Goal: Information Seeking & Learning: Learn about a topic

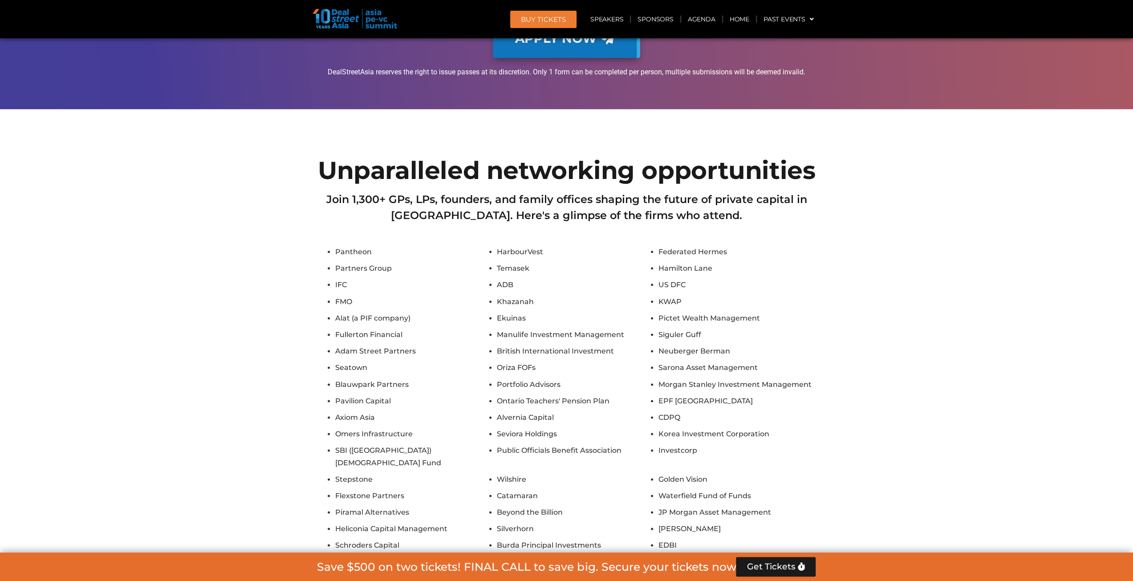
scroll to position [4248, 0]
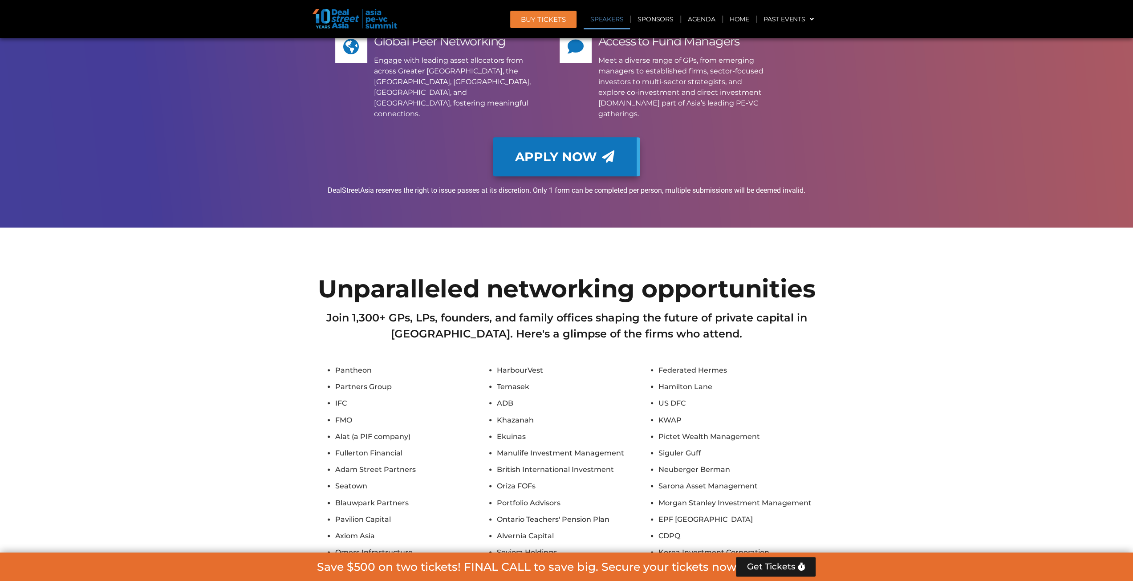
click at [617, 20] on link "Speakers" at bounding box center [607, 19] width 46 height 20
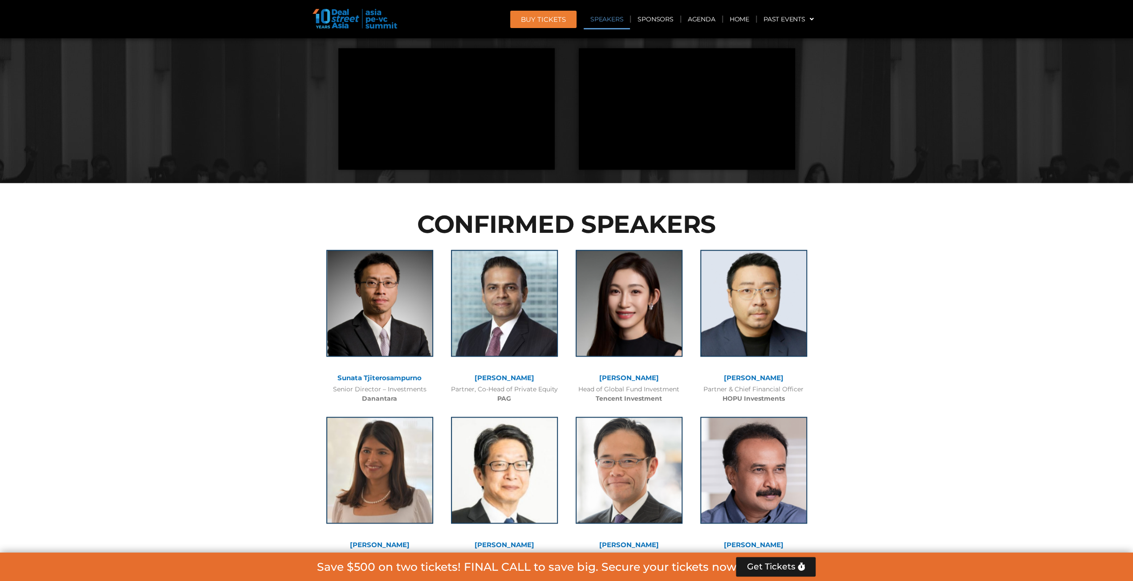
scroll to position [846, 0]
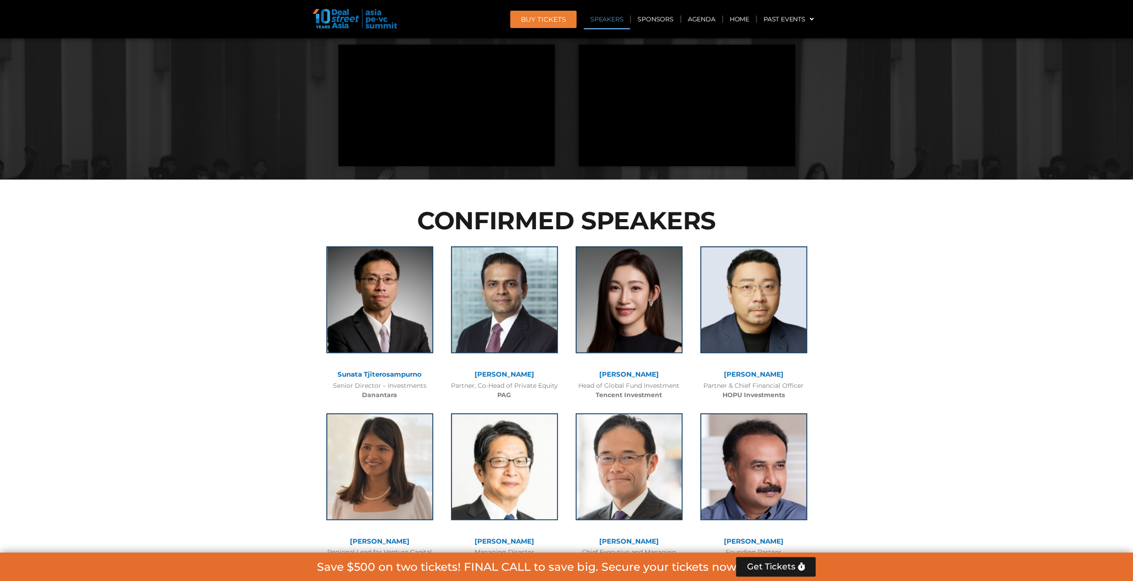
click at [623, 373] on link "[PERSON_NAME]" at bounding box center [629, 374] width 60 height 8
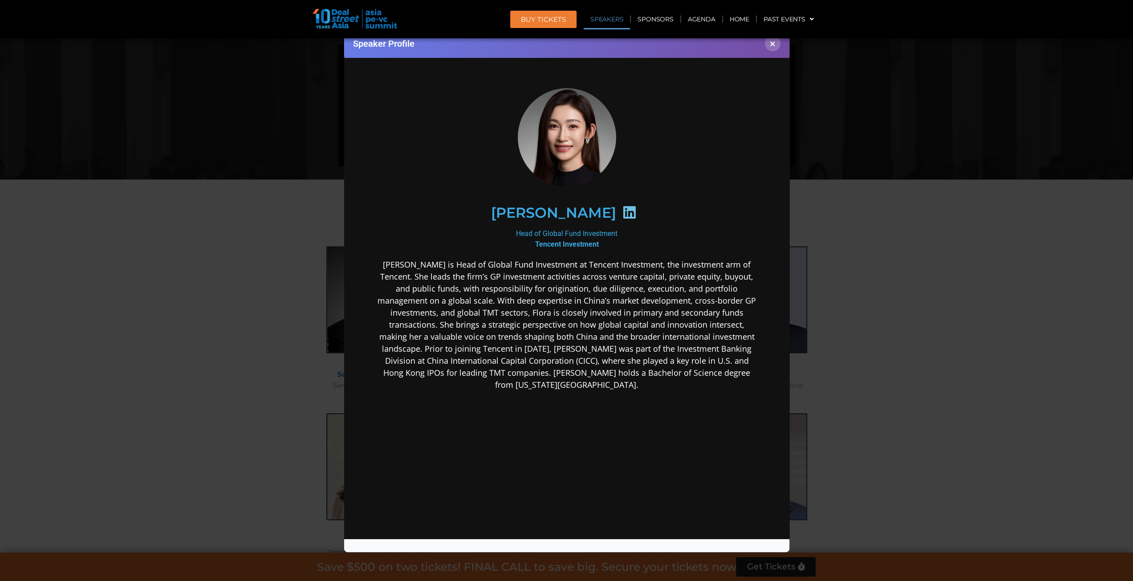
scroll to position [0, 0]
click at [775, 47] on button "×" at bounding box center [773, 44] width 16 height 16
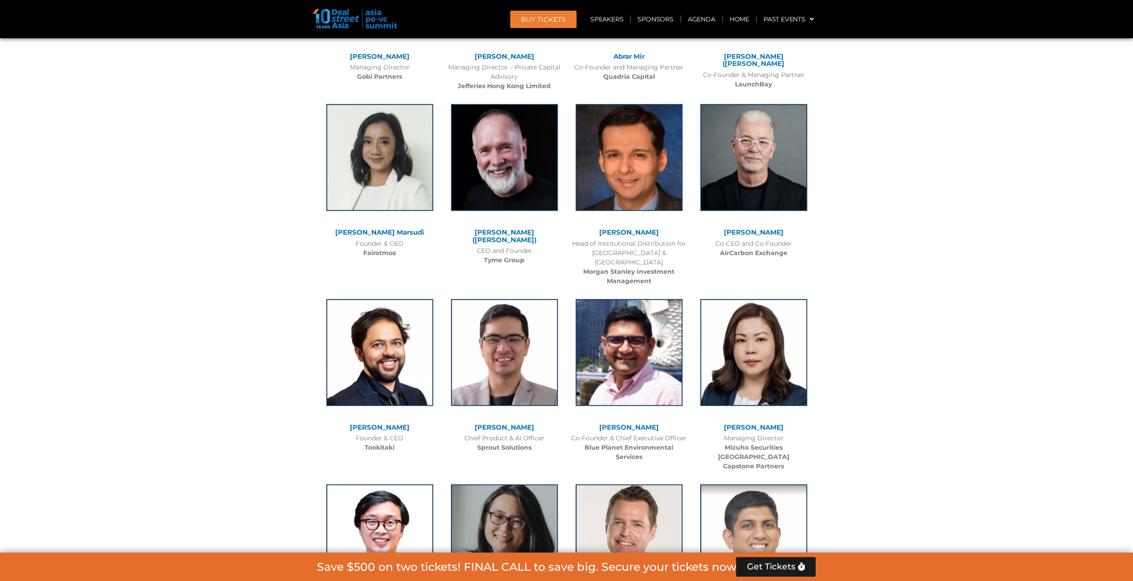
scroll to position [5787, 0]
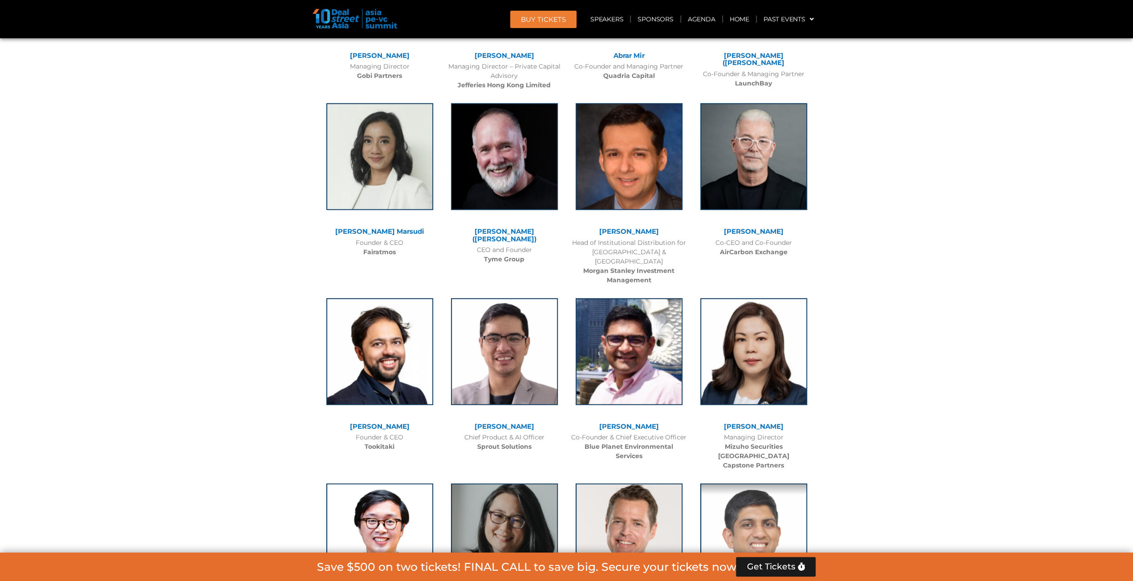
click at [499, 227] on link "[PERSON_NAME] ([PERSON_NAME])" at bounding box center [504, 235] width 64 height 16
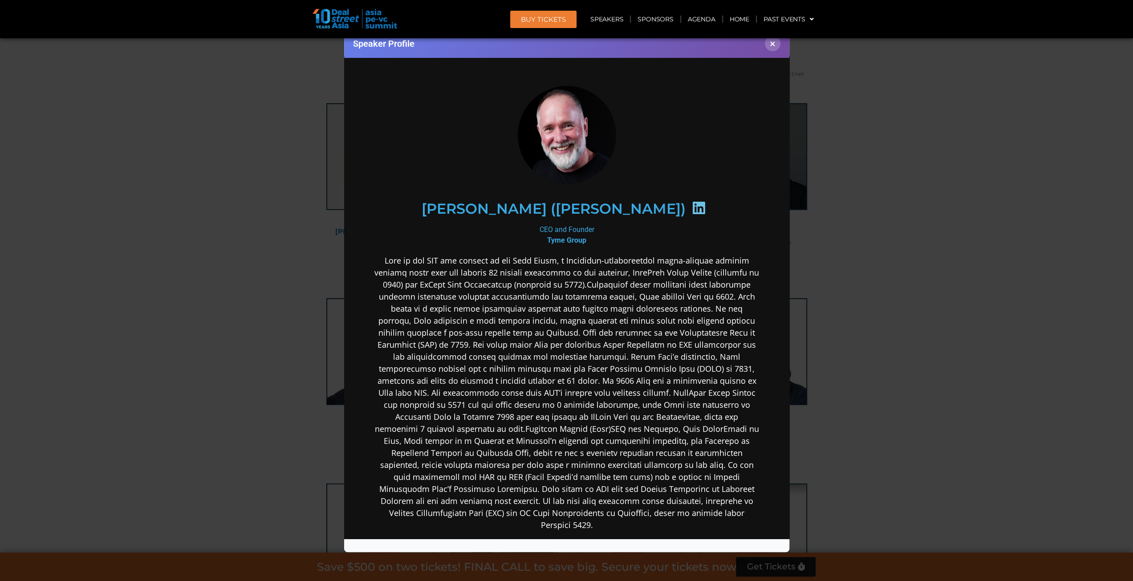
scroll to position [0, 0]
click at [773, 44] on button "×" at bounding box center [773, 44] width 16 height 16
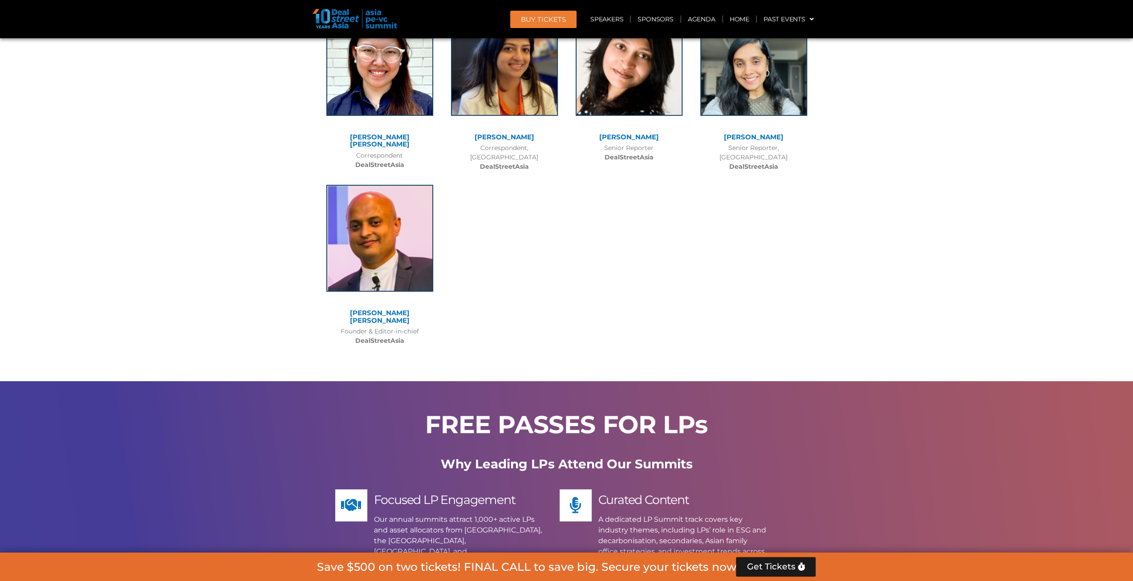
scroll to position [7212, 0]
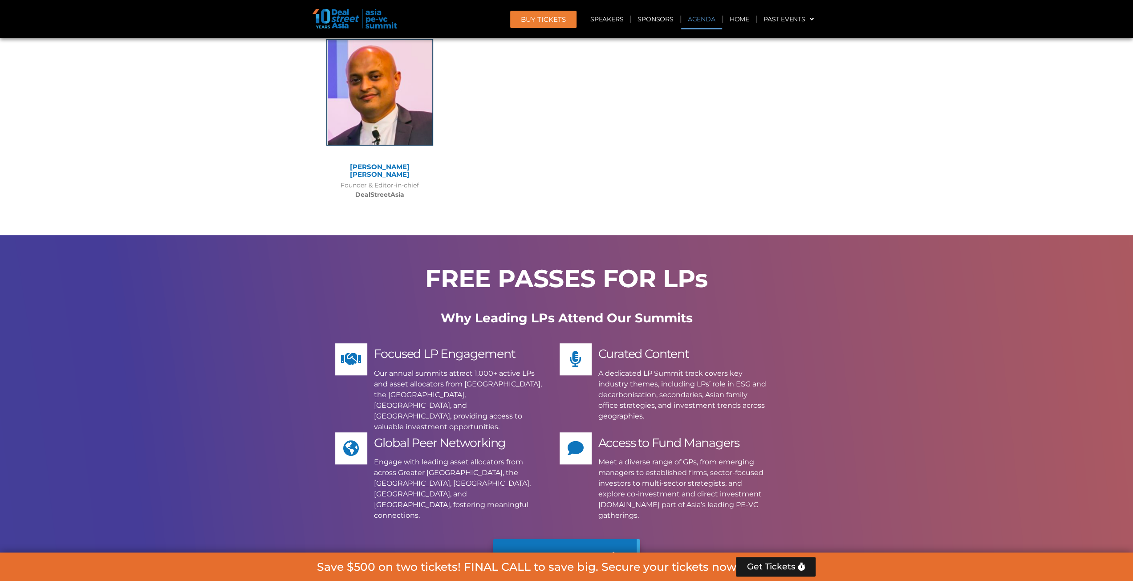
click at [709, 19] on link "Agenda" at bounding box center [701, 19] width 41 height 20
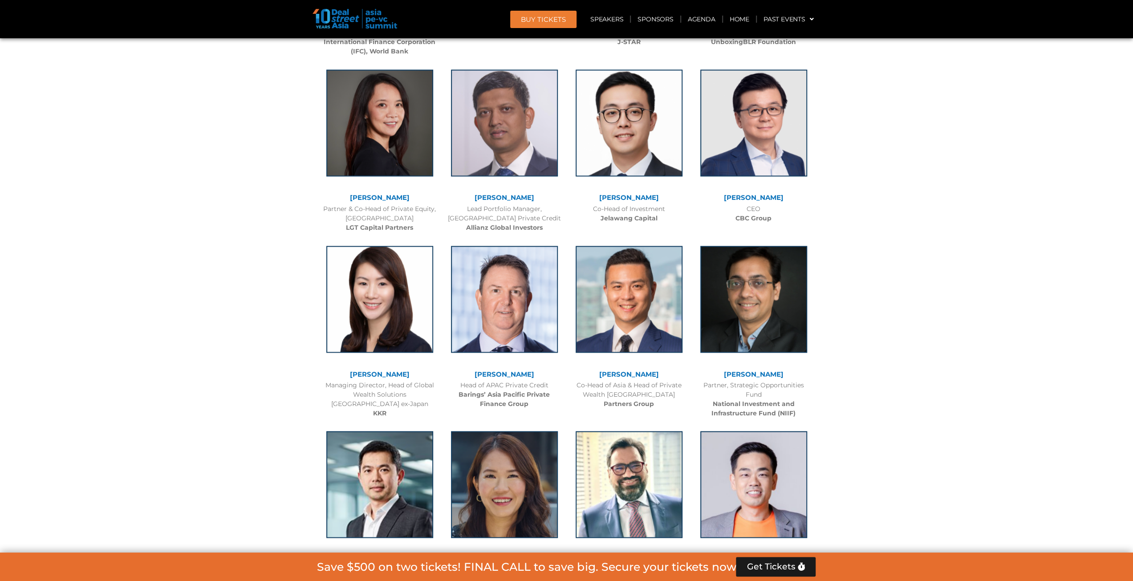
scroll to position [513, 0]
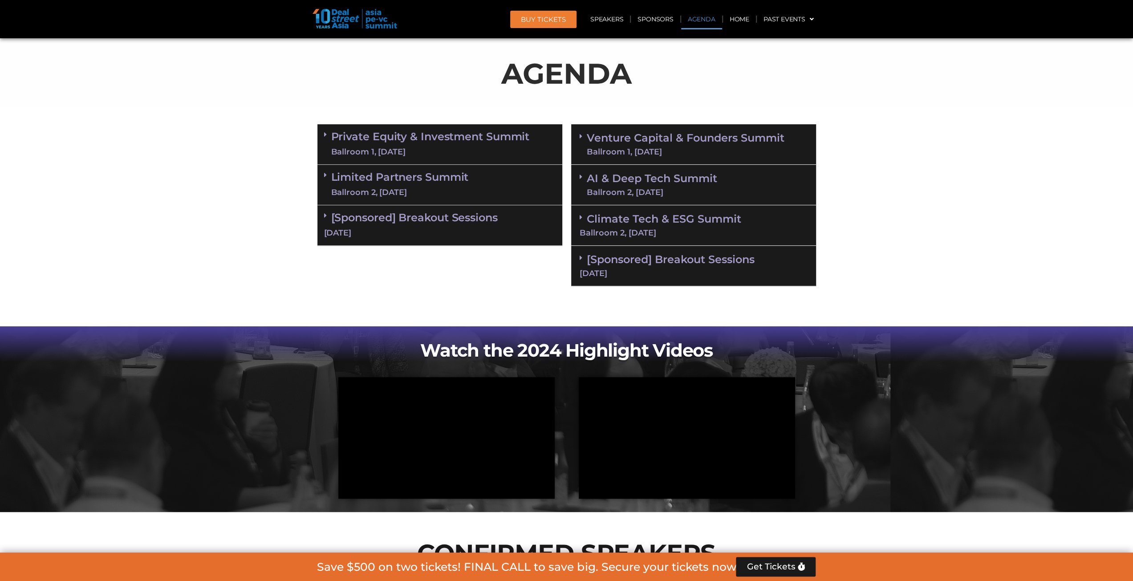
click at [372, 142] on link "Private Equity & Investment Summit Ballroom 1, [DATE]" at bounding box center [430, 144] width 199 height 27
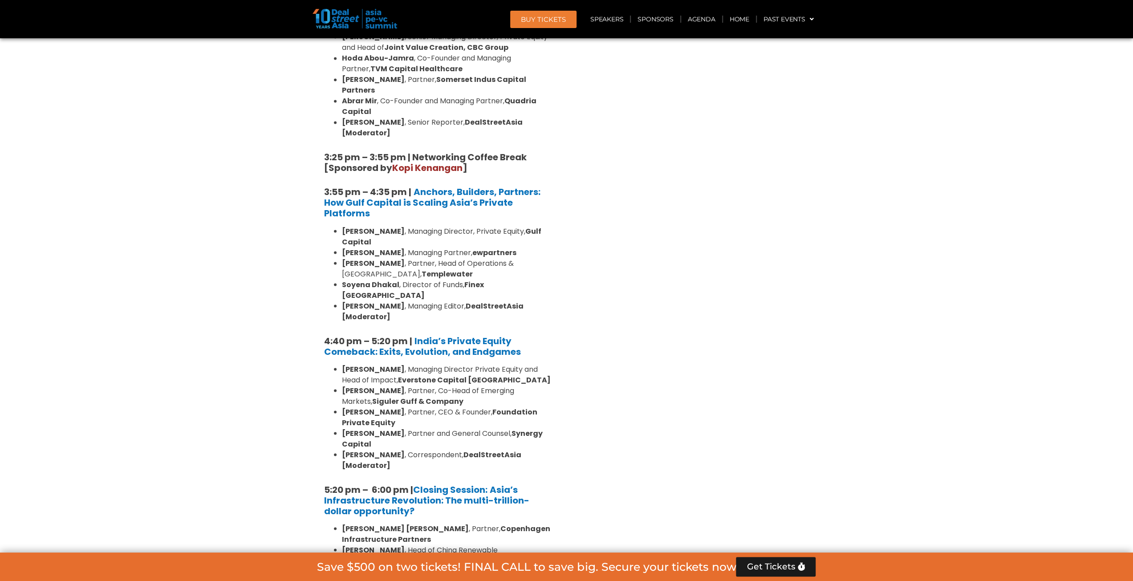
scroll to position [1626, 0]
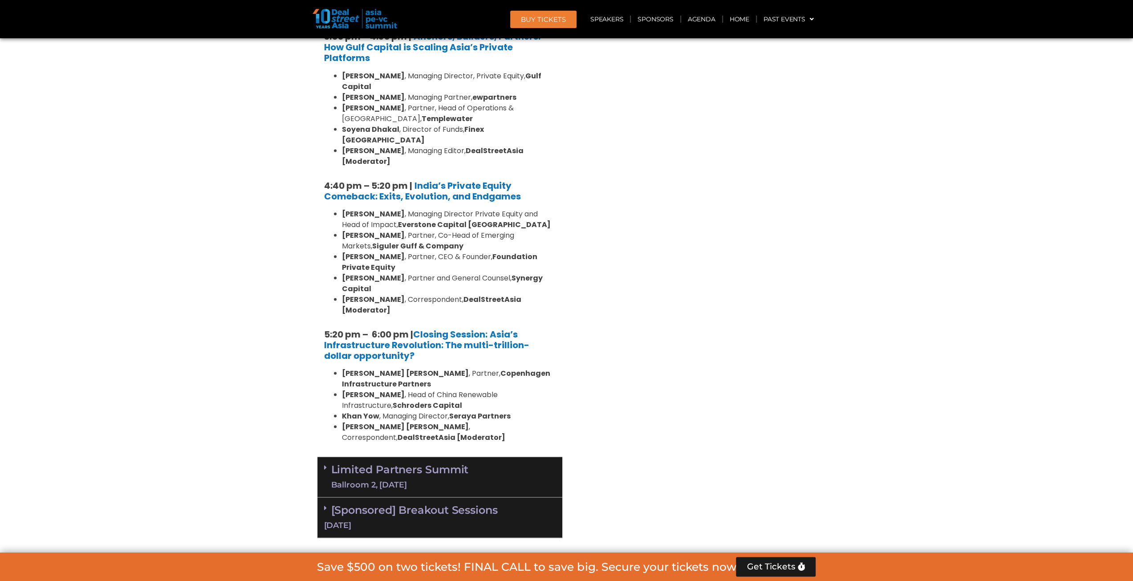
click at [458, 463] on link "Limited Partners [GEOGRAPHIC_DATA] 2, [DATE]" at bounding box center [400, 476] width 138 height 27
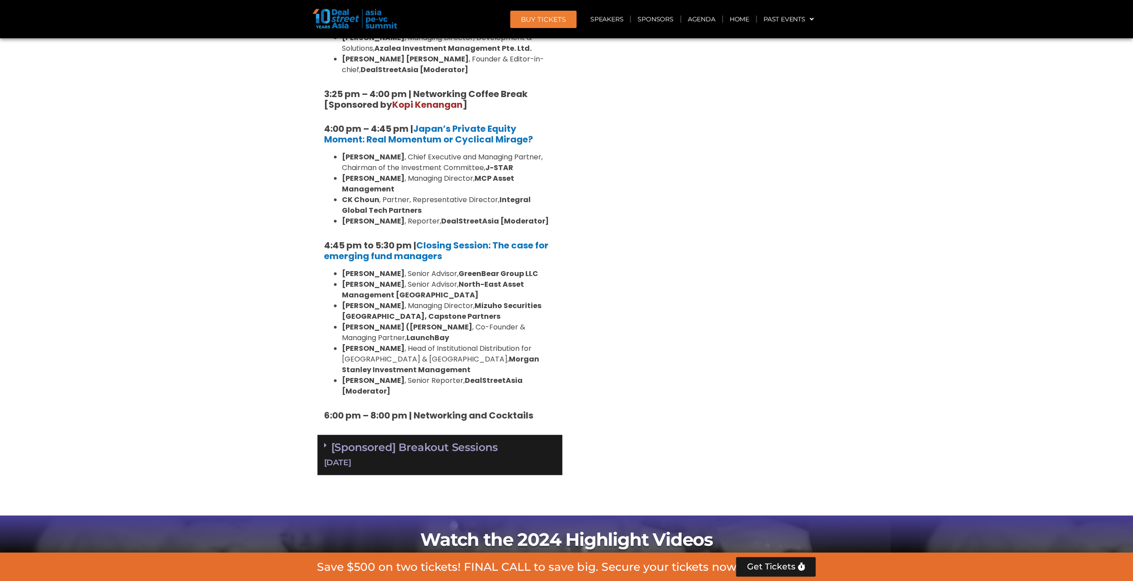
scroll to position [2650, 0]
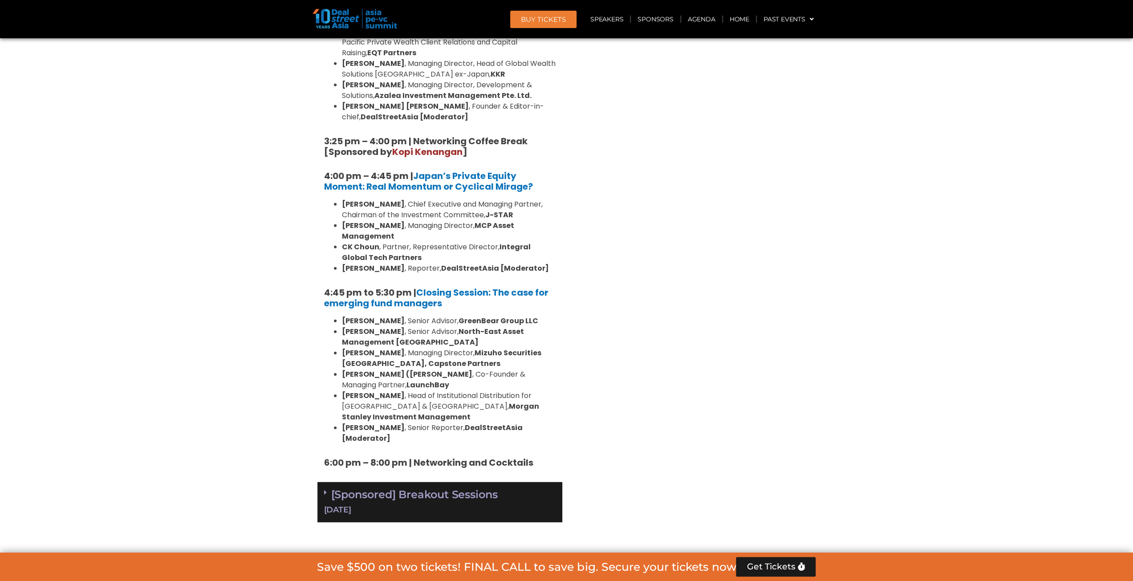
click at [455, 488] on link "[Sponsored] Breakout Sessions [DATE]" at bounding box center [439, 502] width 231 height 28
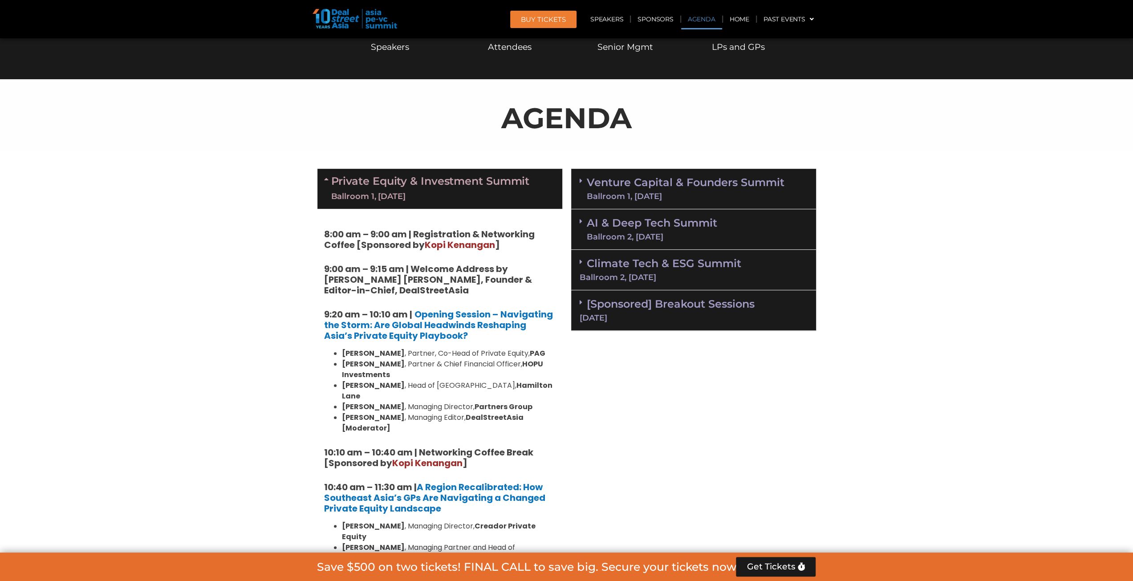
scroll to position [424, 0]
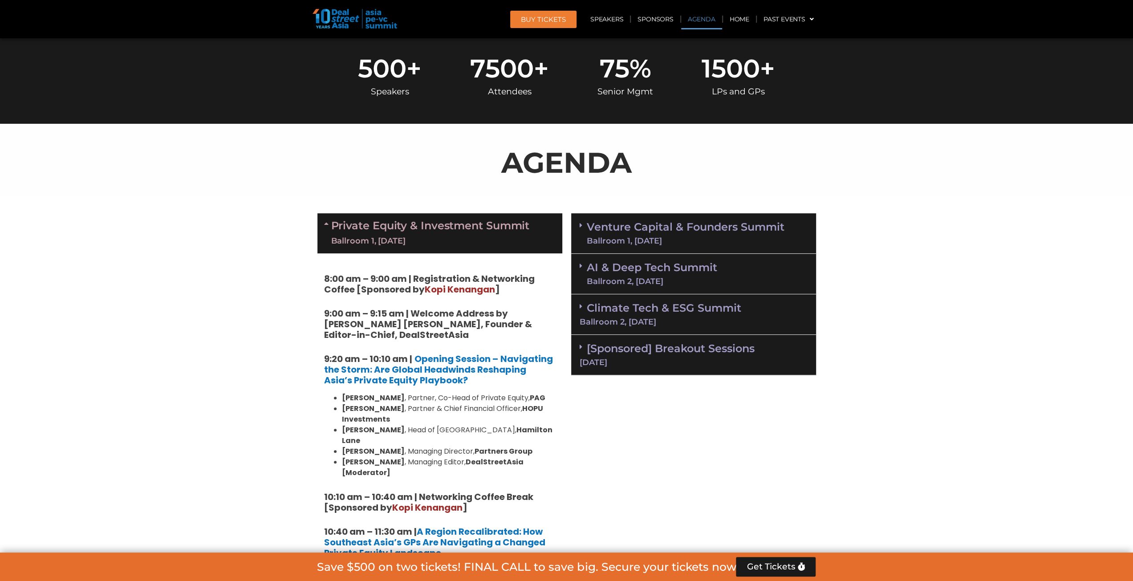
click at [628, 230] on link "Venture Capital & Founders​ Summit Ballroom 1, [DATE]" at bounding box center [686, 233] width 198 height 23
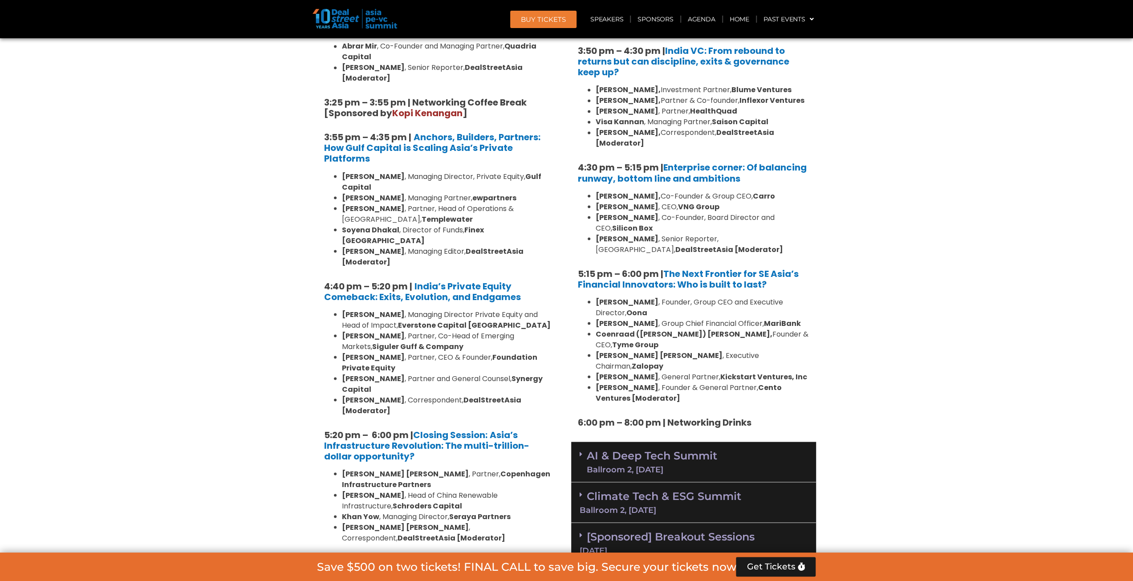
scroll to position [1537, 0]
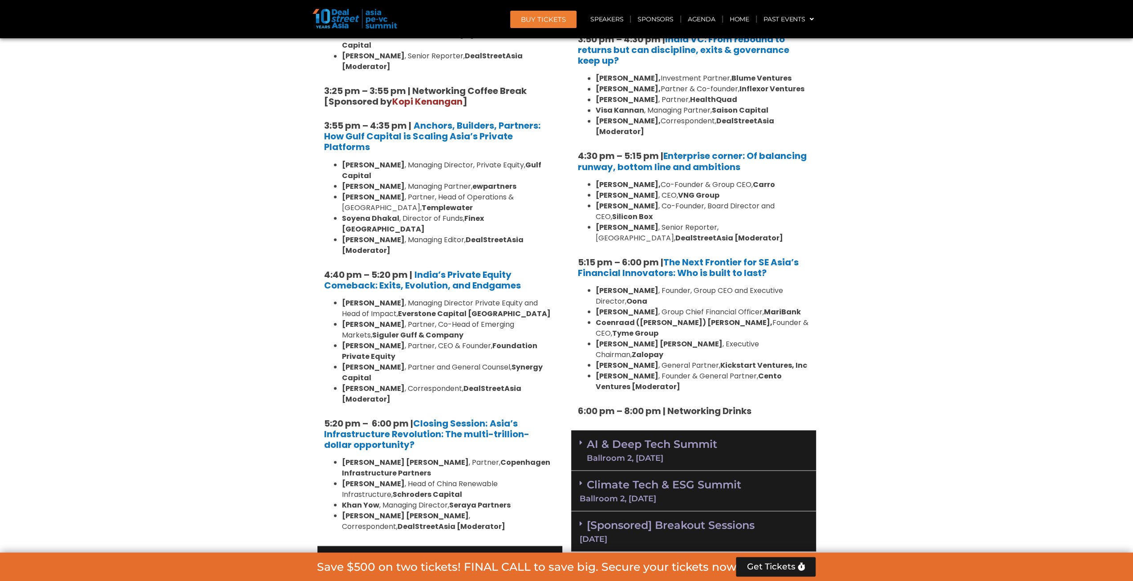
click at [613, 438] on link "AI & Deep Tech Summit Ballroom 2, [DATE]" at bounding box center [652, 449] width 130 height 23
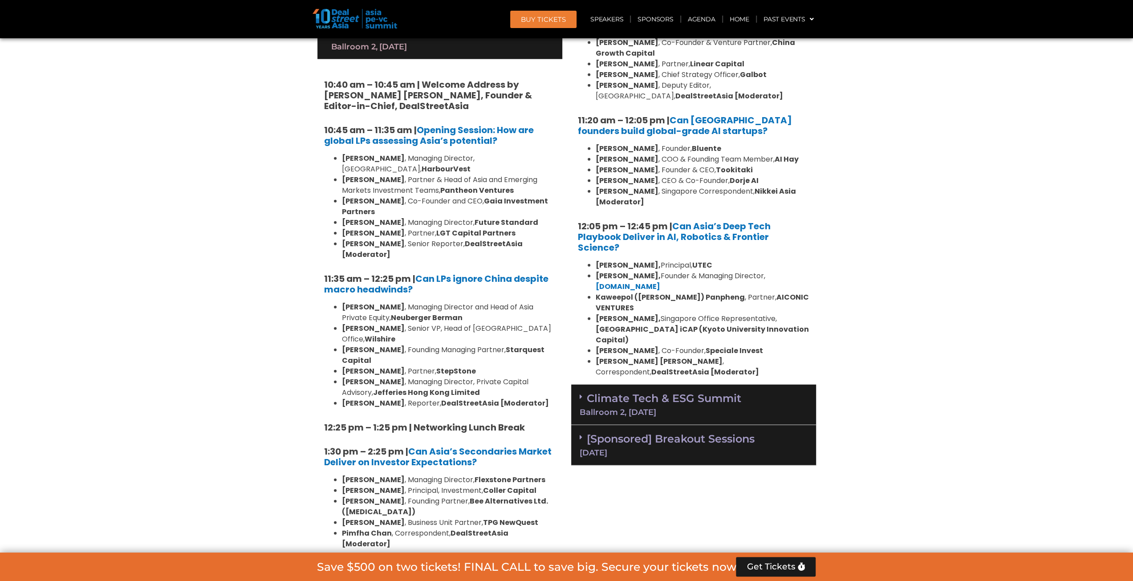
scroll to position [2160, 0]
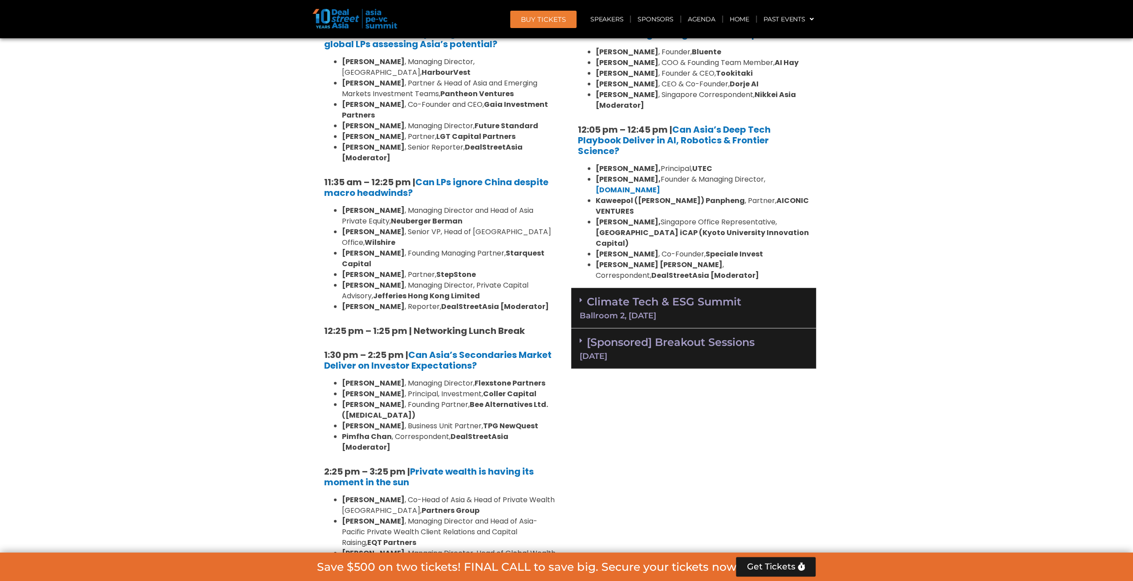
click at [715, 329] on div "[Sponsored] Breakout Sessions [DATE]" at bounding box center [693, 349] width 245 height 41
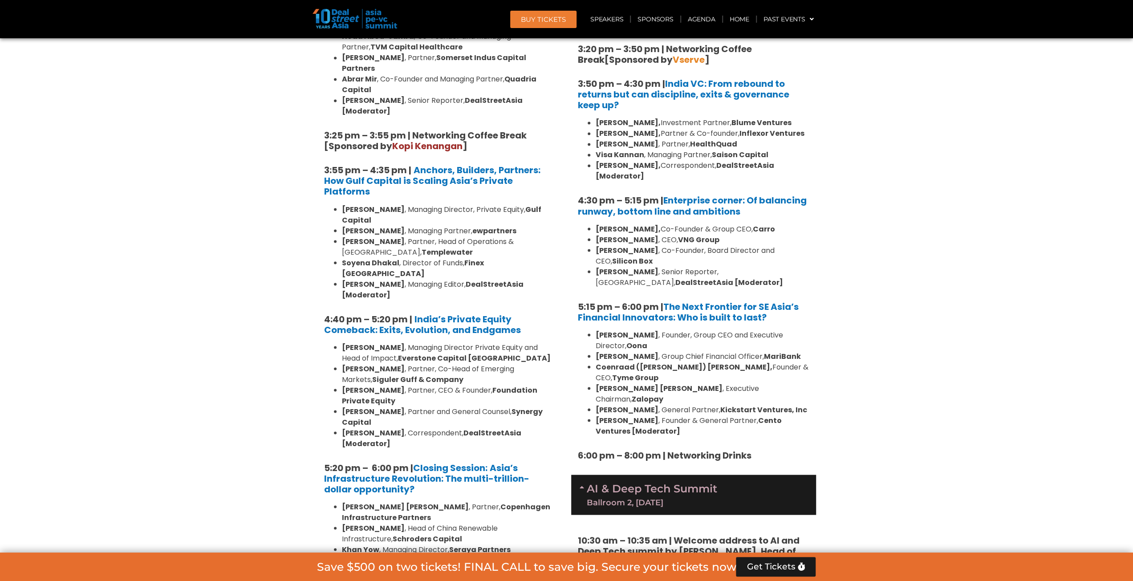
scroll to position [1181, 0]
